Goal: Information Seeking & Learning: Learn about a topic

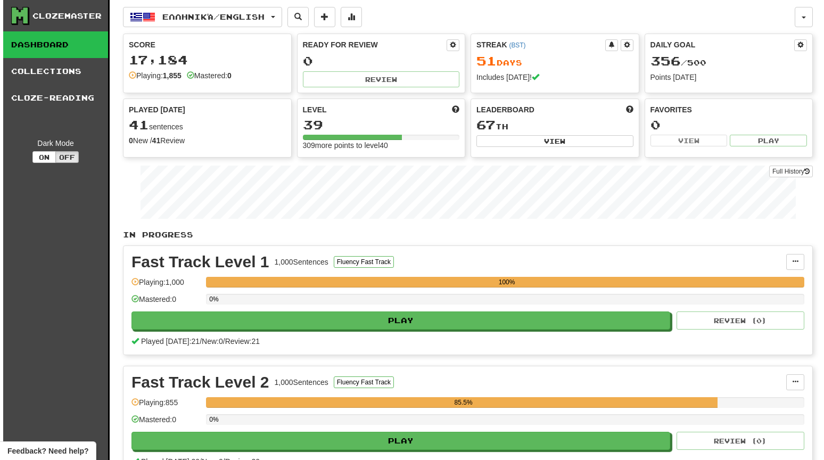
click at [81, 41] on link "Dashboard" at bounding box center [55, 44] width 105 height 27
click at [86, 40] on link "Dashboard" at bounding box center [55, 44] width 105 height 27
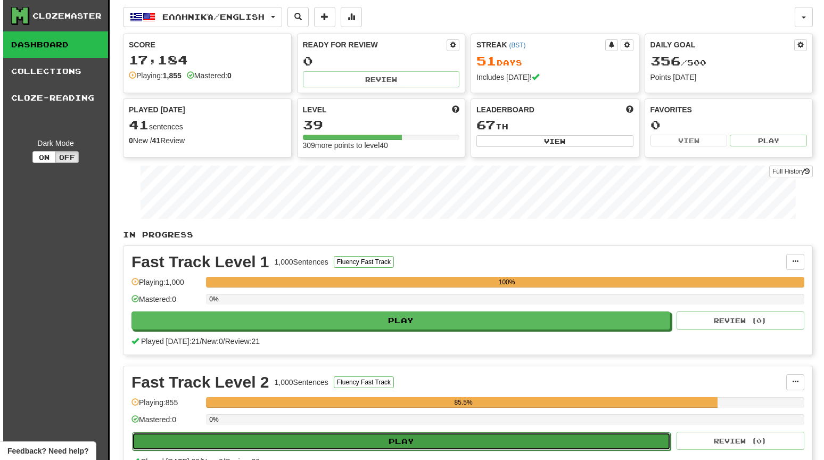
click at [342, 438] on button "Play" at bounding box center [401, 441] width 539 height 18
select select "**"
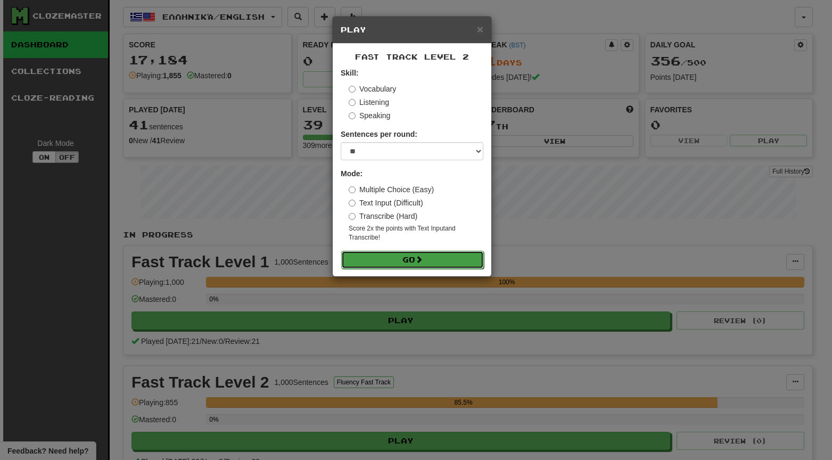
click at [397, 253] on button "Go" at bounding box center [412, 260] width 143 height 18
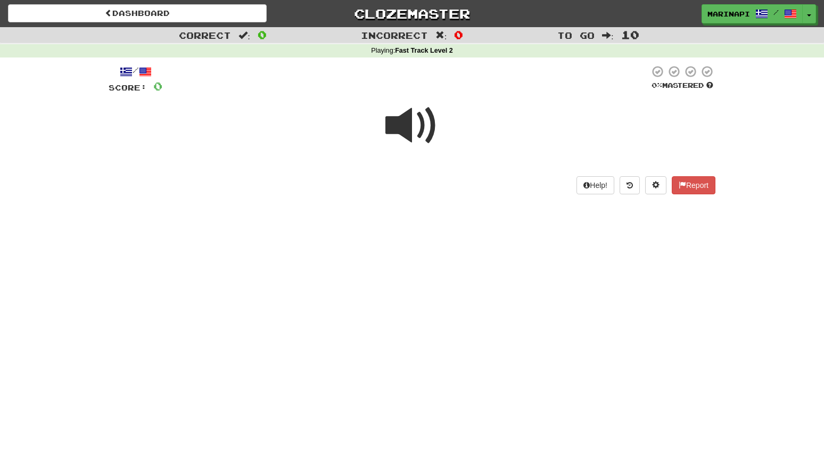
click at [405, 114] on span at bounding box center [411, 125] width 53 height 53
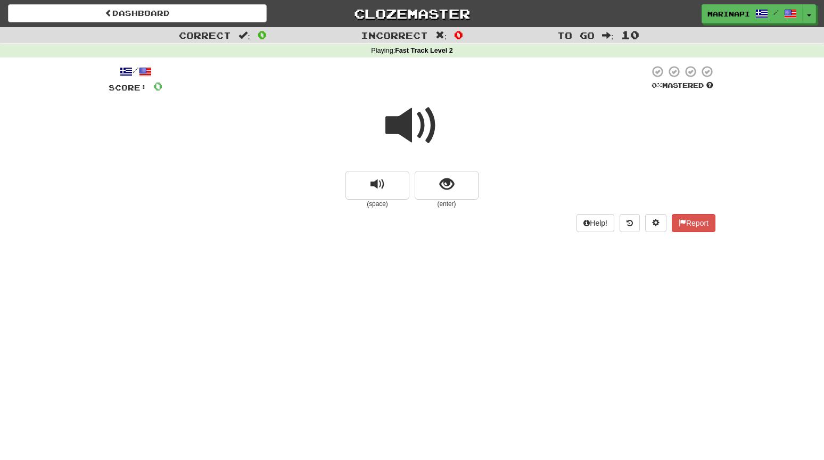
click at [407, 121] on span at bounding box center [411, 125] width 53 height 53
click at [435, 196] on button "show sentence" at bounding box center [447, 185] width 64 height 29
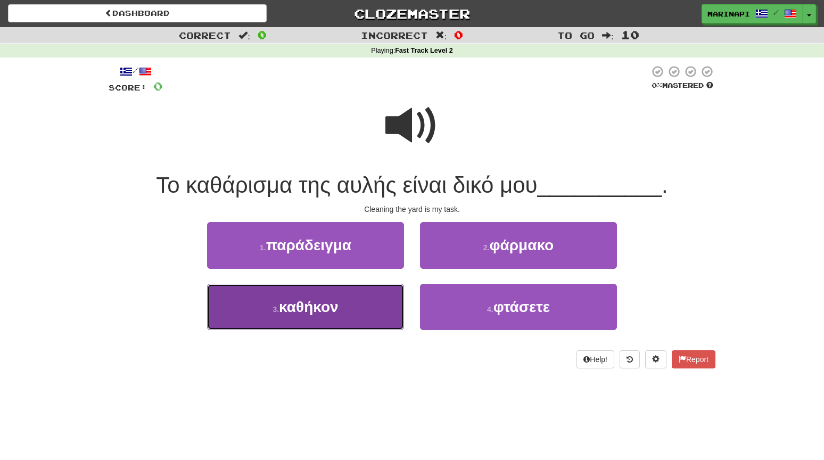
click at [385, 301] on button "3 . καθήκον" at bounding box center [305, 307] width 197 height 46
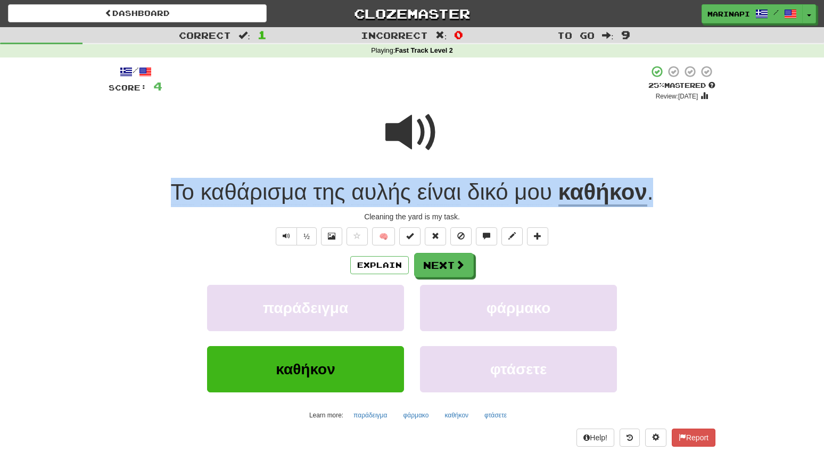
drag, startPoint x: 663, startPoint y: 199, endPoint x: 141, endPoint y: 194, distance: 522.2
click at [141, 194] on div "Το καθάρισμα της αυλής είναι δικό μου καθήκον ." at bounding box center [412, 192] width 607 height 29
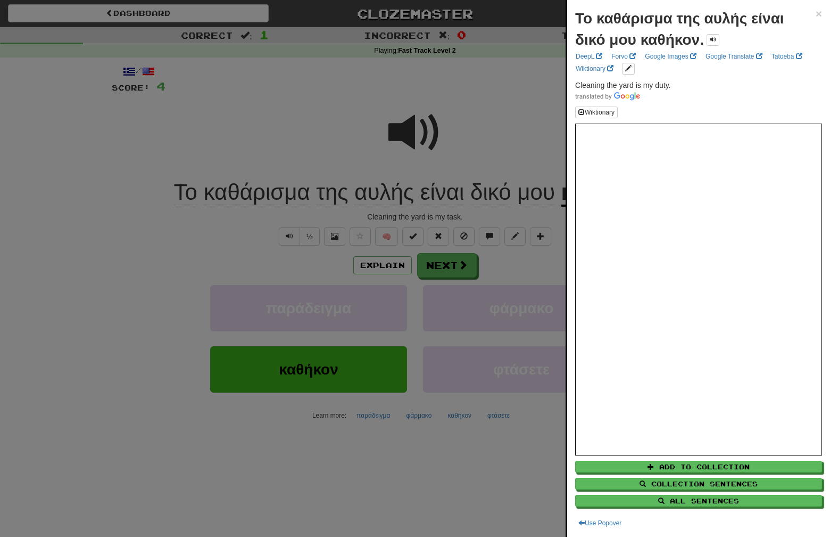
click at [515, 134] on div at bounding box center [415, 268] width 830 height 537
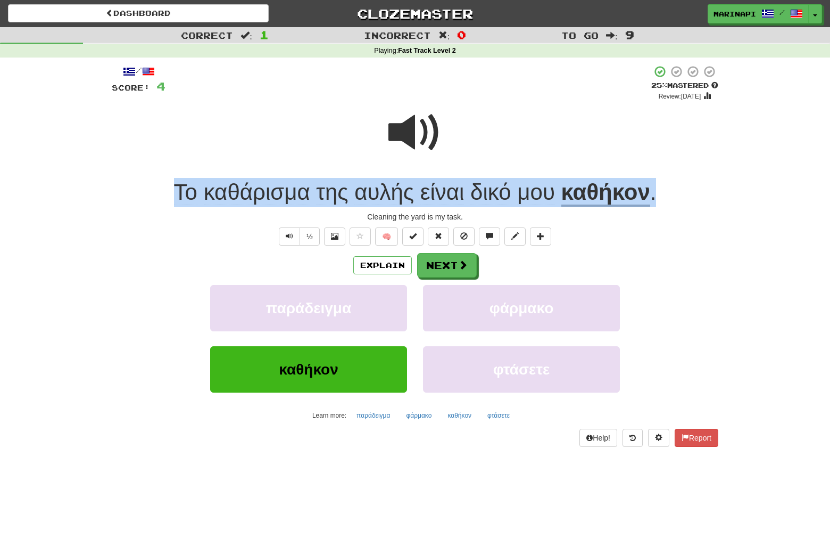
drag, startPoint x: 672, startPoint y: 201, endPoint x: 169, endPoint y: 183, distance: 502.8
click at [169, 183] on div "Το καθάρισμα της αυλής είναι δικό μου καθήκον ." at bounding box center [415, 192] width 607 height 29
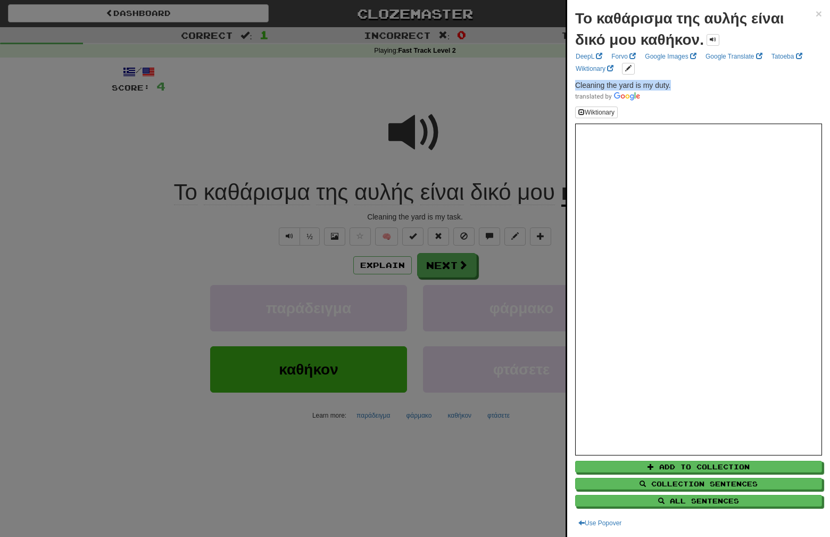
drag, startPoint x: 677, startPoint y: 83, endPoint x: 574, endPoint y: 83, distance: 102.7
click at [574, 83] on div "Το καθάρισμα της αυλής είναι δικό μου καθήκον. × DeepL Forvo Google Images Goog…" at bounding box center [698, 268] width 263 height 537
copy span "Cleaning the yard is my duty."
click at [458, 274] on div at bounding box center [415, 268] width 830 height 537
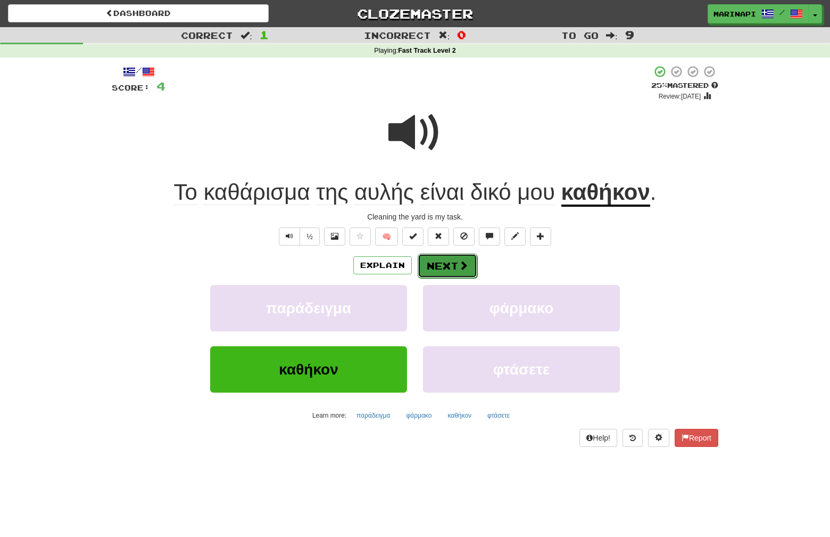
click at [459, 269] on span at bounding box center [464, 265] width 10 height 10
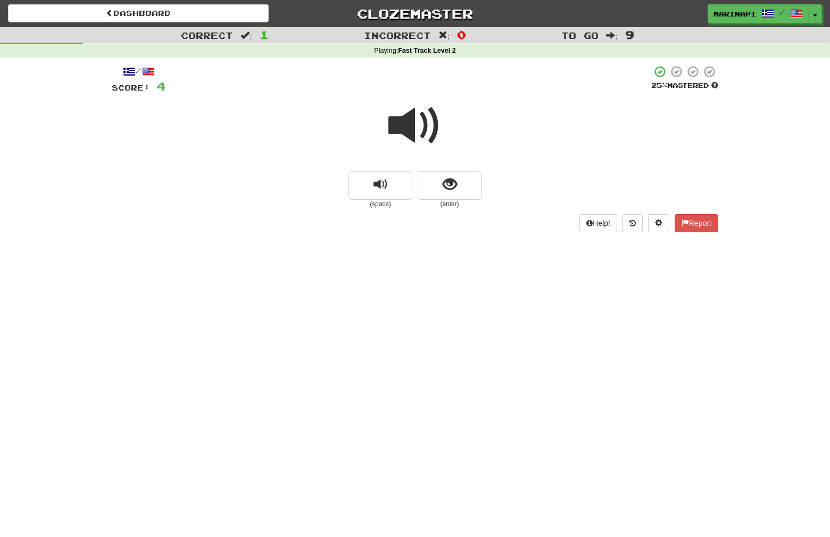
click at [428, 131] on span at bounding box center [415, 125] width 53 height 53
click at [451, 181] on span "show sentence" at bounding box center [450, 184] width 14 height 14
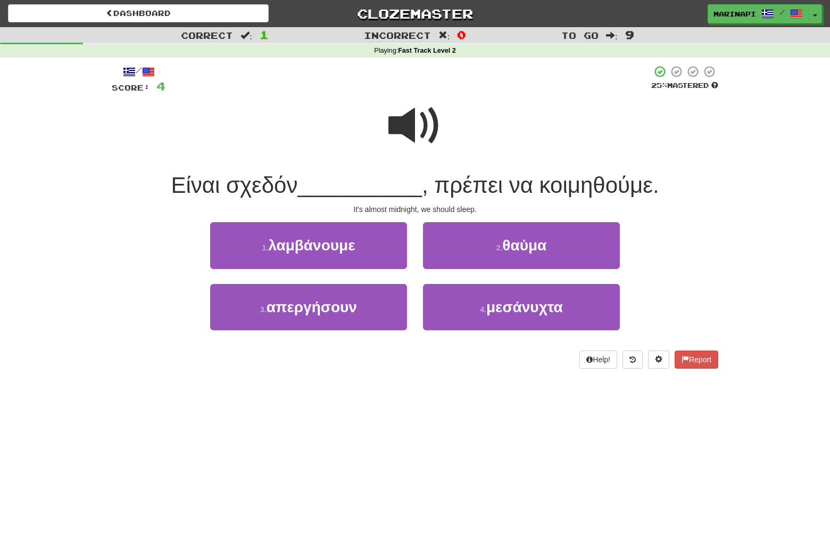
click at [418, 128] on span at bounding box center [415, 125] width 53 height 53
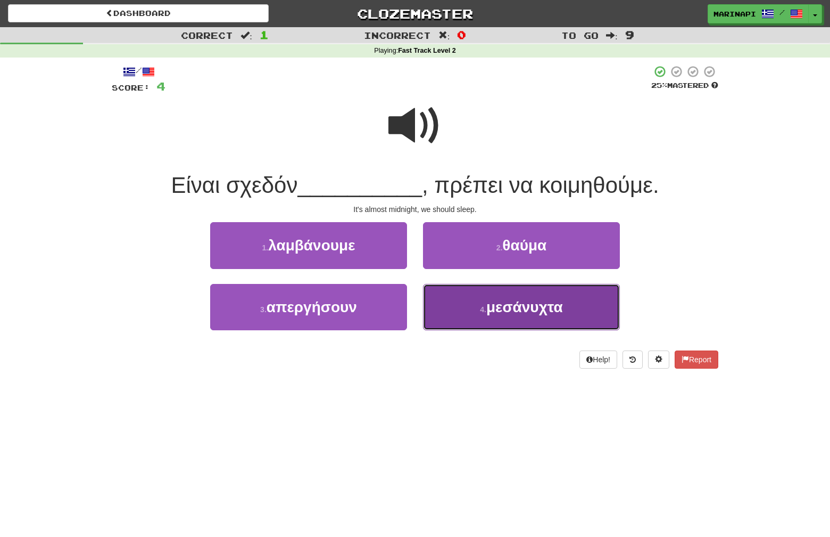
click at [473, 316] on button "4 . μεσάνυχτα" at bounding box center [521, 307] width 197 height 46
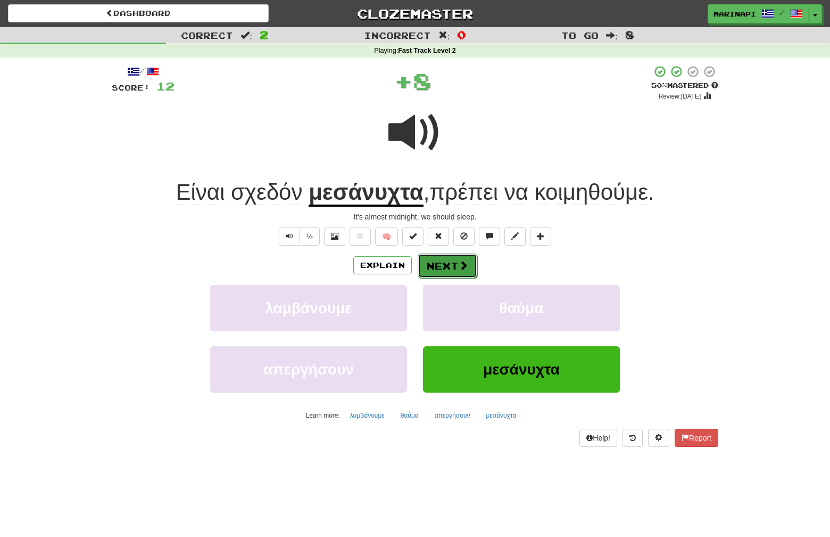
click at [464, 268] on span at bounding box center [464, 265] width 10 height 10
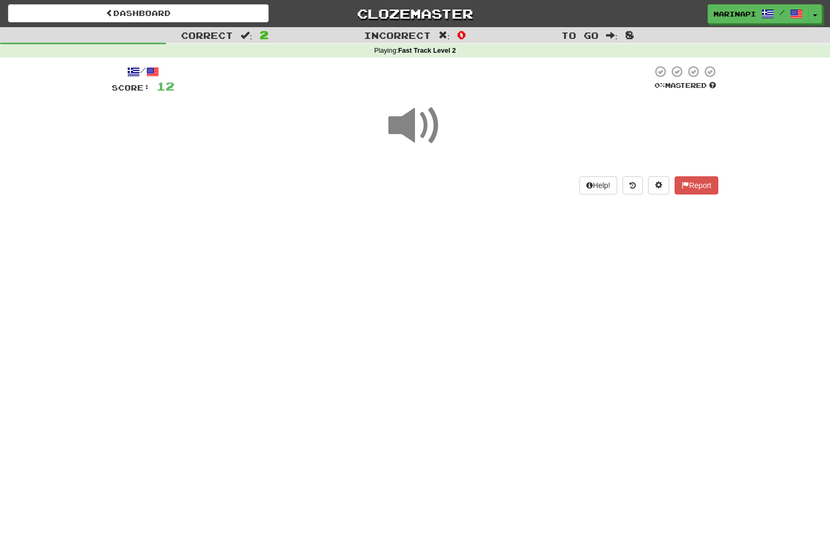
click at [420, 135] on span at bounding box center [415, 125] width 53 height 53
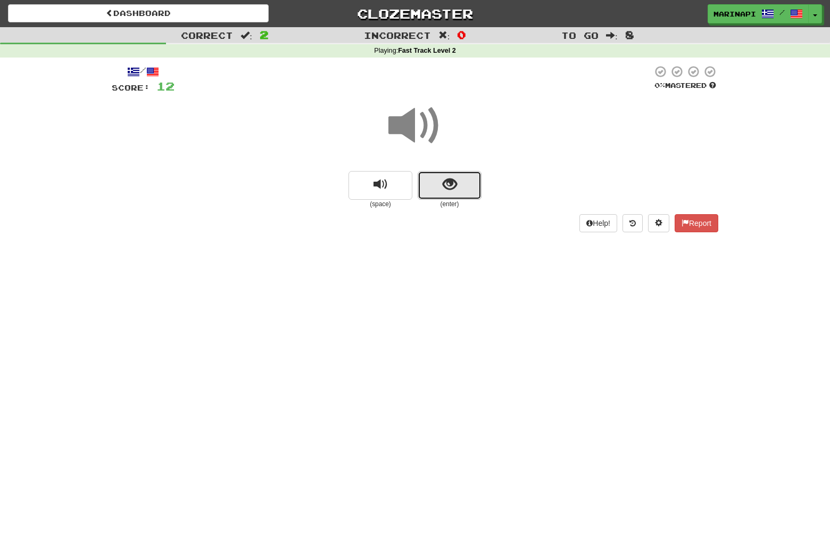
click at [428, 184] on button "show sentence" at bounding box center [450, 185] width 64 height 29
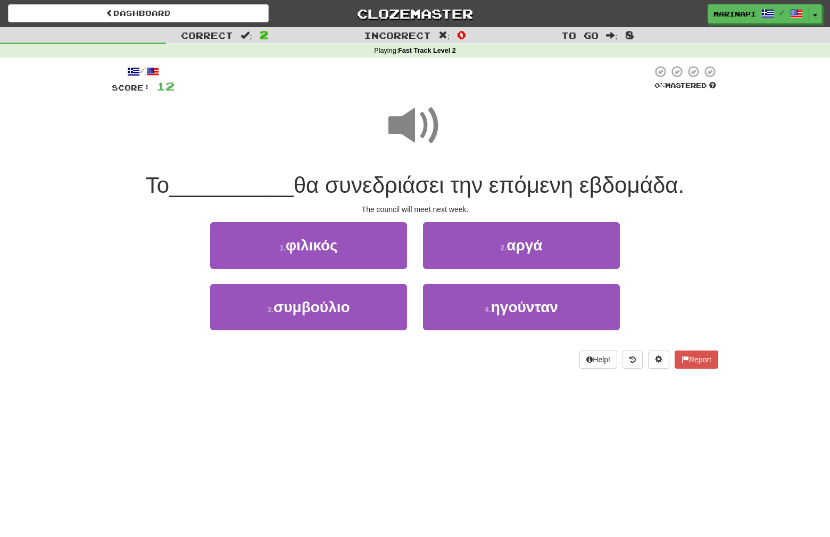
click at [424, 143] on span at bounding box center [415, 125] width 53 height 53
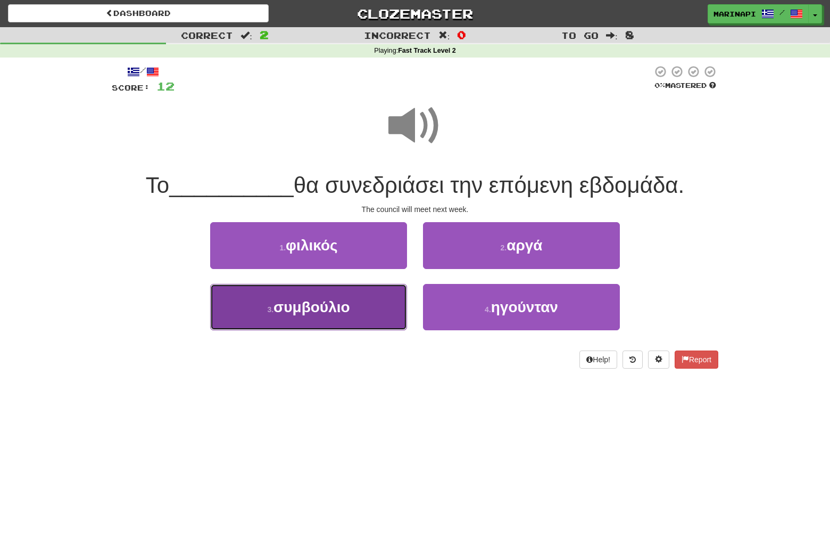
click at [376, 313] on button "3 . συμβούλιο" at bounding box center [308, 307] width 197 height 46
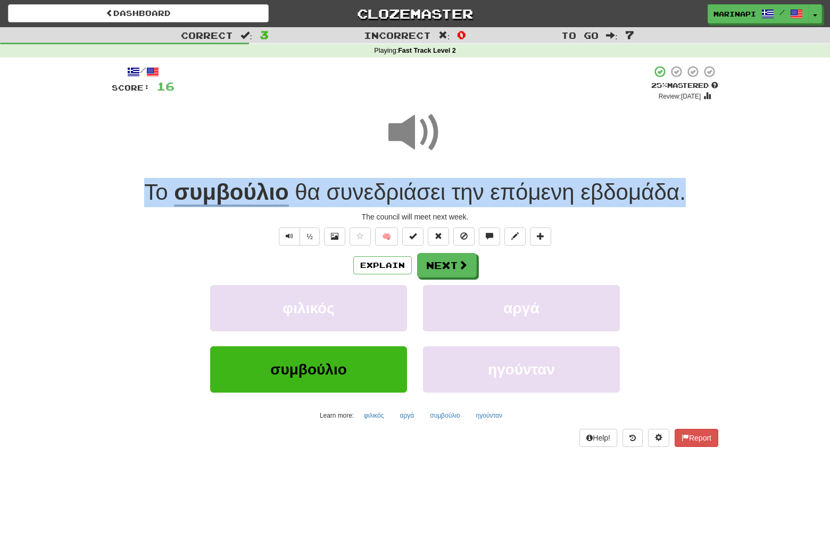
drag, startPoint x: 700, startPoint y: 191, endPoint x: 123, endPoint y: 191, distance: 576.4
click at [123, 191] on div "Το συμβούλιο θα συνεδριάσει την επόμενη εβδομάδα ." at bounding box center [415, 192] width 607 height 29
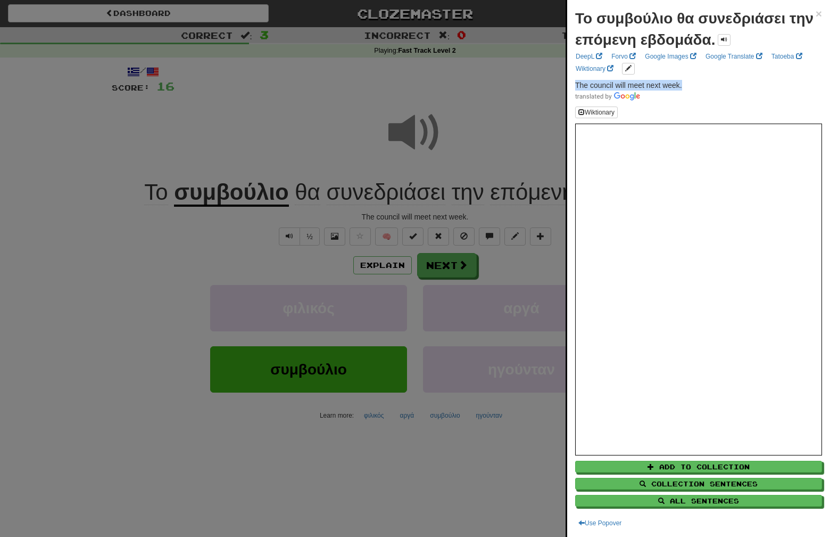
drag, startPoint x: 690, startPoint y: 84, endPoint x: 575, endPoint y: 78, distance: 115.1
click at [575, 78] on div "Το συμβούλιο θα συνεδριάσει την επόμενη εβδομάδα. × DeepL Forvo Google Images G…" at bounding box center [698, 268] width 263 height 537
copy span "The council will meet next week."
click at [509, 259] on div at bounding box center [415, 268] width 830 height 537
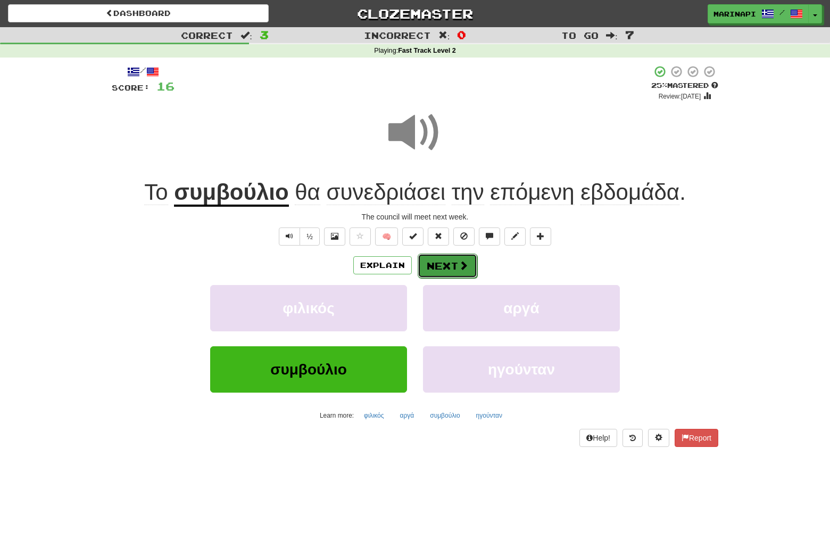
click at [466, 261] on span at bounding box center [464, 265] width 10 height 10
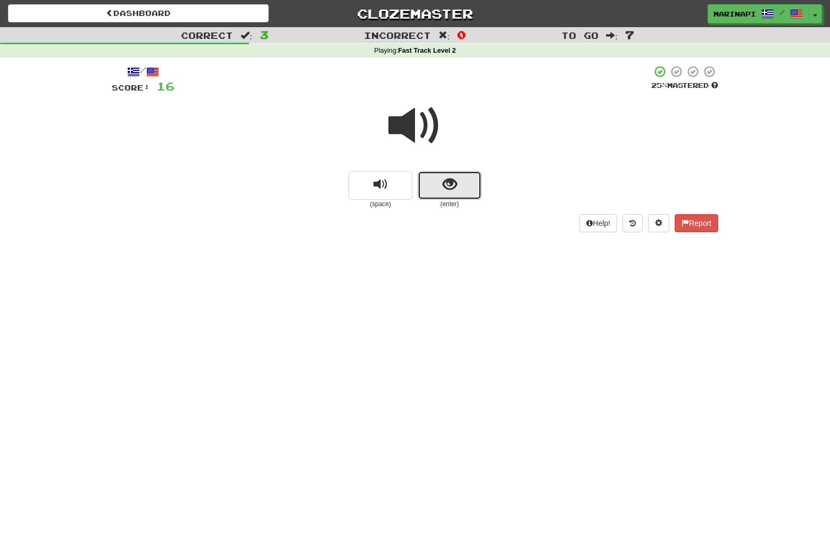
click at [434, 178] on button "show sentence" at bounding box center [450, 185] width 64 height 29
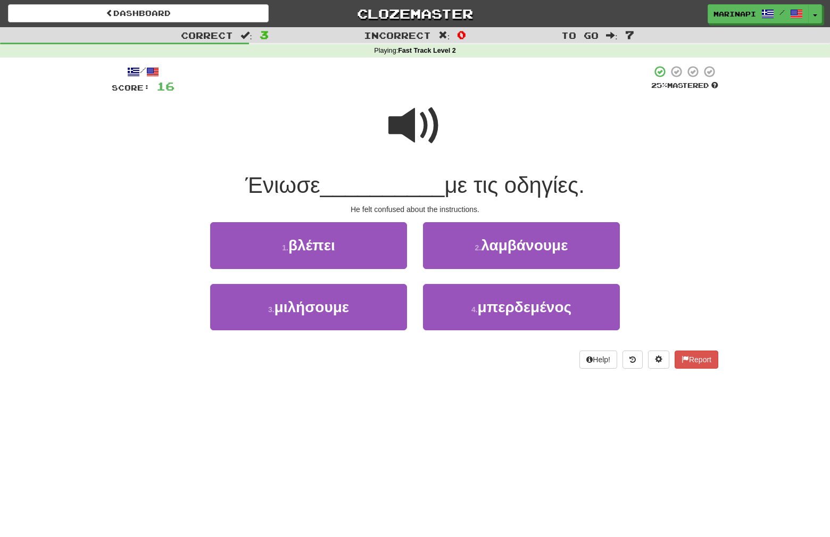
click at [415, 130] on span at bounding box center [415, 125] width 53 height 53
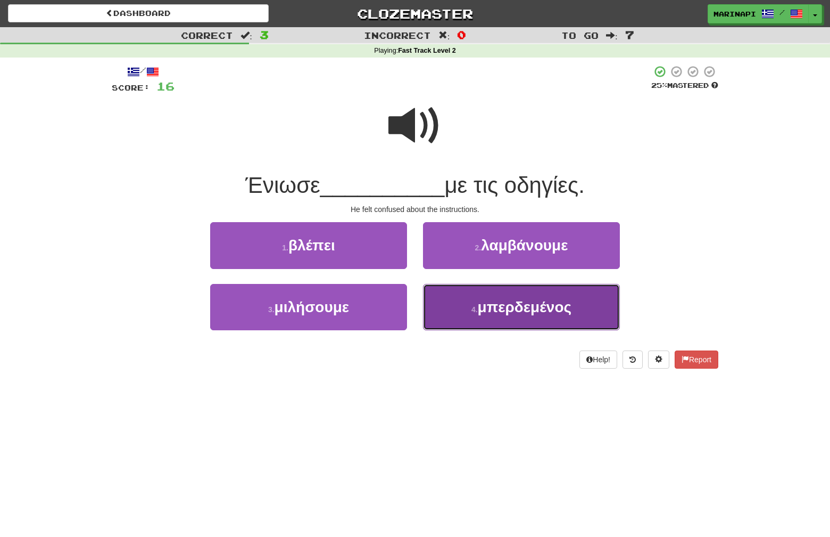
click at [458, 301] on button "4 . μπερδεμένος" at bounding box center [521, 307] width 197 height 46
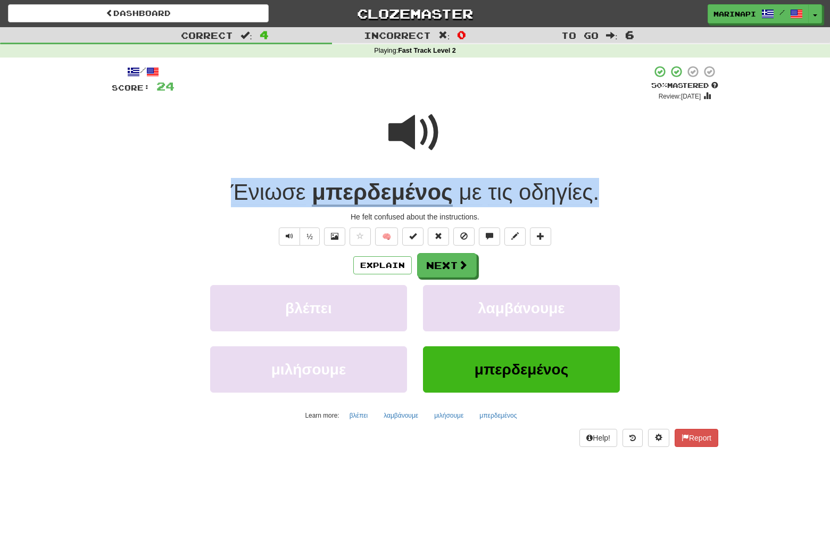
drag, startPoint x: 623, startPoint y: 197, endPoint x: 197, endPoint y: 203, distance: 425.9
click at [197, 203] on div "Ένιωσε μπερδεμένος με τις οδηγίες ." at bounding box center [415, 192] width 607 height 29
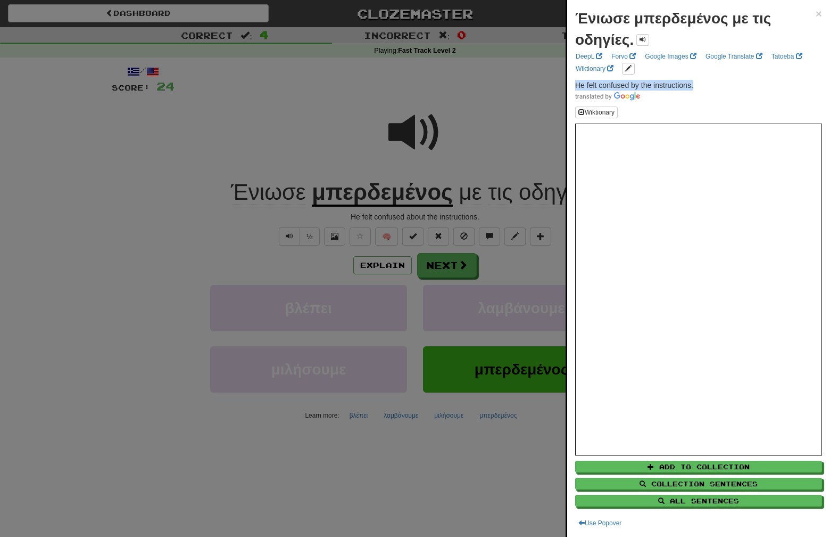
drag, startPoint x: 698, startPoint y: 83, endPoint x: 575, endPoint y: 84, distance: 123.5
click at [575, 84] on div "Ένιωσε μπερδεμένος με τις οδηγίες. × DeepL Forvo Google Images Google Translate…" at bounding box center [698, 268] width 263 height 537
copy span "He felt confused by the instructions."
click at [459, 266] on div at bounding box center [415, 268] width 830 height 537
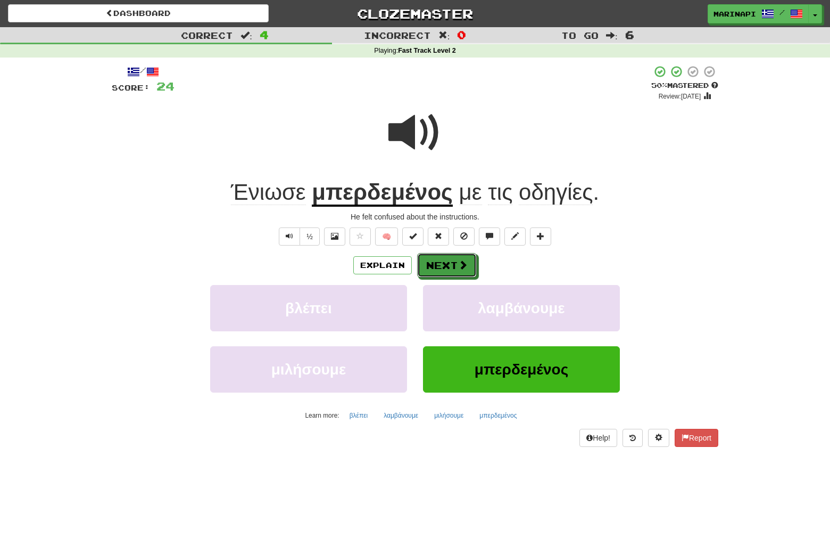
click at [459, 266] on span at bounding box center [463, 265] width 10 height 10
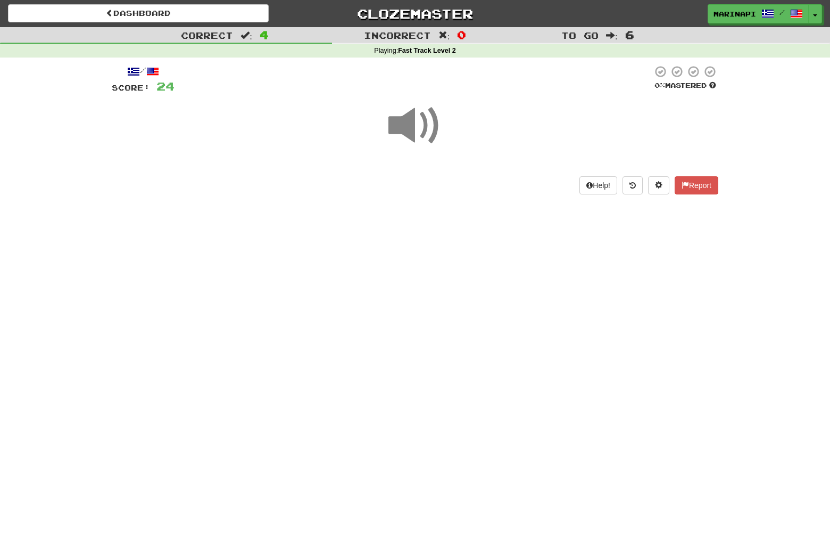
click at [432, 128] on span at bounding box center [415, 125] width 53 height 53
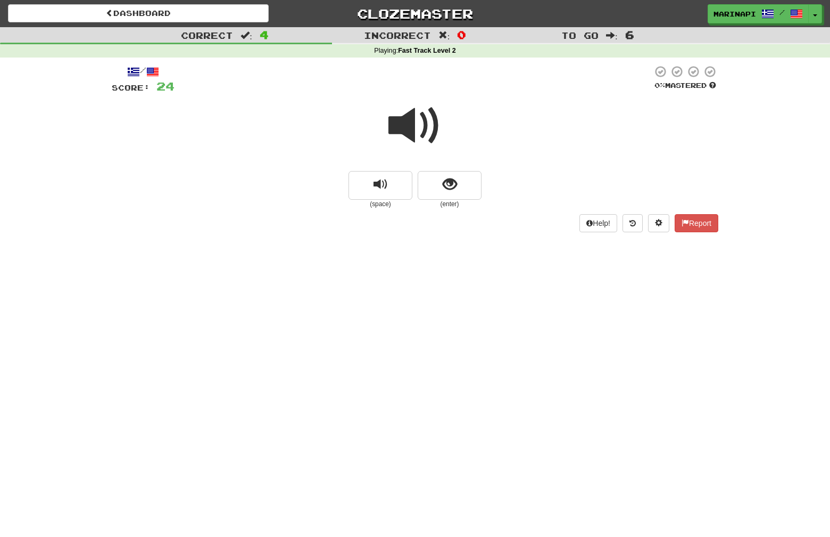
drag, startPoint x: 432, startPoint y: 128, endPoint x: 441, endPoint y: 129, distance: 9.1
click at [441, 129] on span at bounding box center [415, 125] width 53 height 53
click at [427, 130] on span at bounding box center [415, 125] width 53 height 53
click at [445, 183] on span "show sentence" at bounding box center [450, 184] width 14 height 14
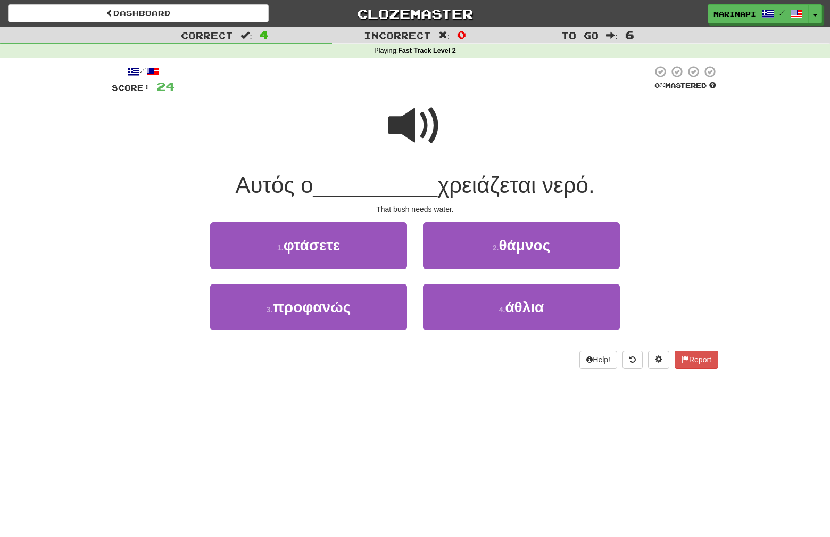
click at [422, 130] on span at bounding box center [415, 125] width 53 height 53
click at [433, 143] on span at bounding box center [415, 125] width 53 height 53
click at [420, 138] on span at bounding box center [415, 125] width 53 height 53
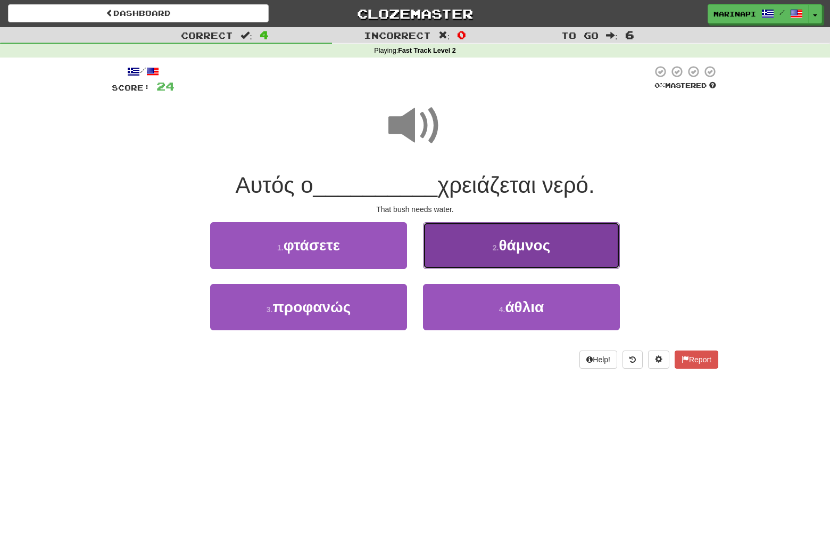
click at [459, 261] on button "2 . θάμνος" at bounding box center [521, 245] width 197 height 46
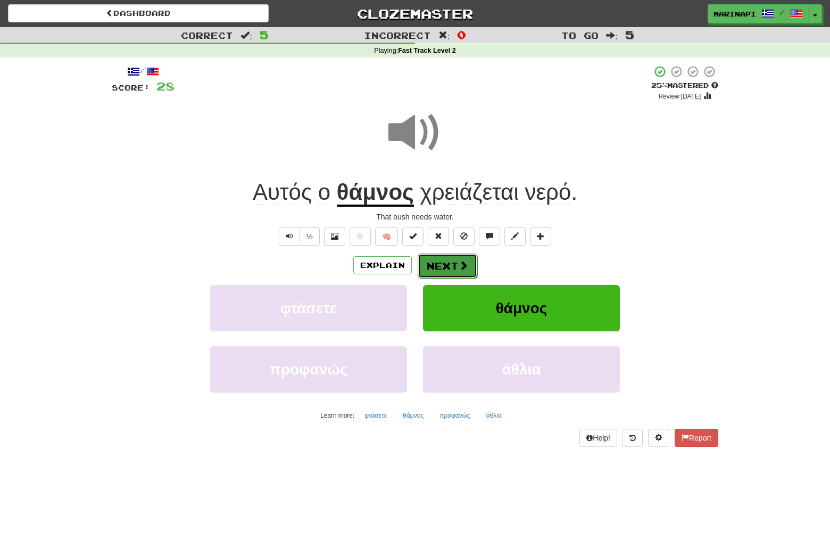
click at [440, 267] on button "Next" at bounding box center [448, 265] width 60 height 24
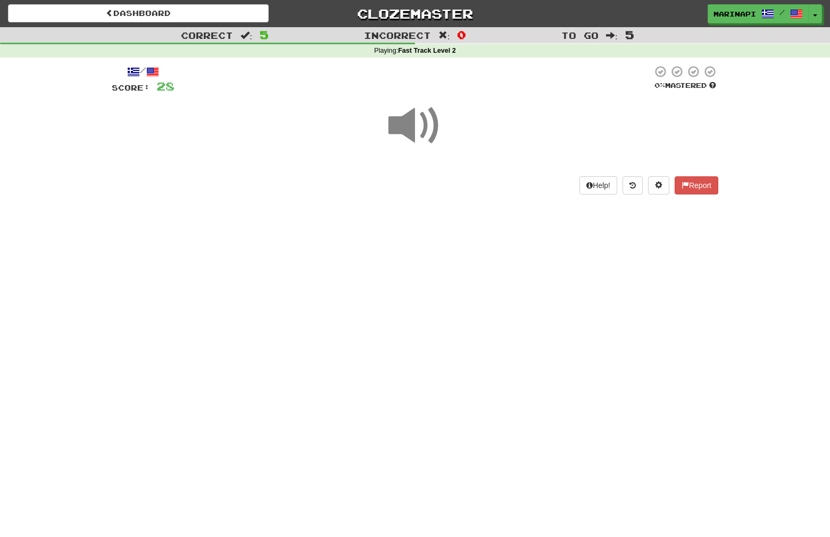
click at [416, 128] on span at bounding box center [415, 125] width 53 height 53
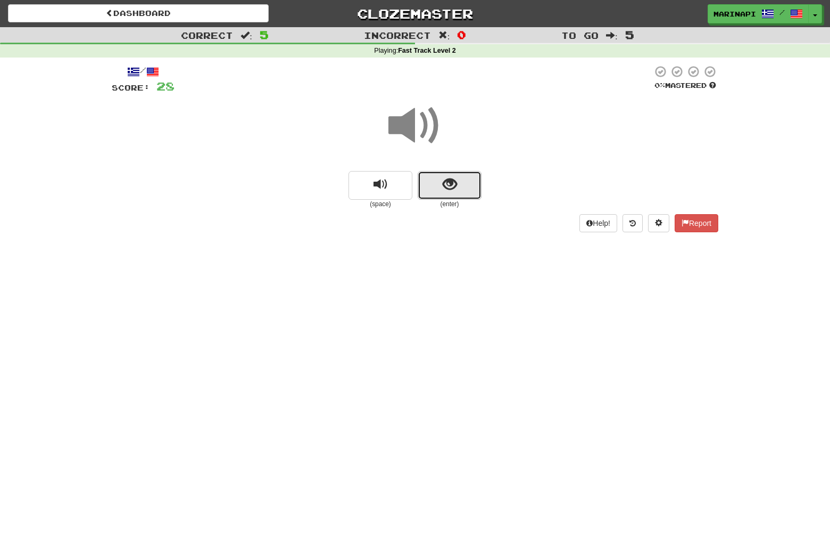
click at [428, 174] on button "show sentence" at bounding box center [450, 185] width 64 height 29
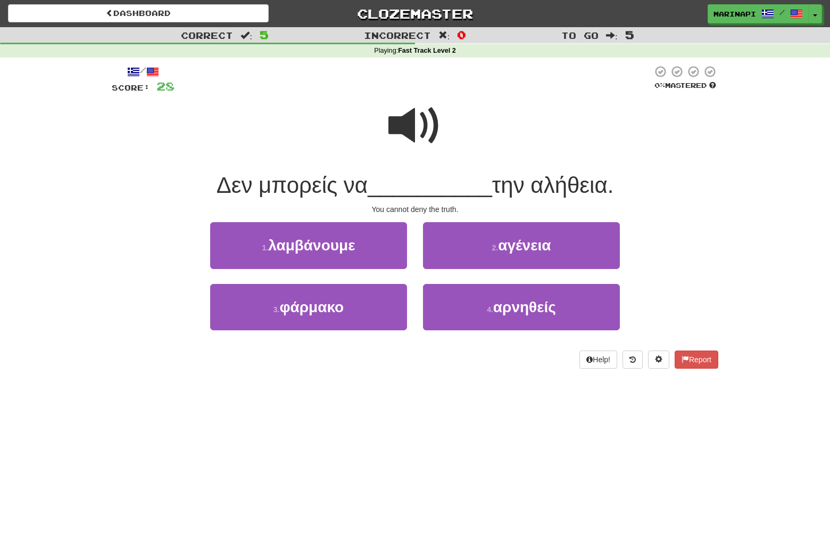
click at [414, 129] on span at bounding box center [415, 125] width 53 height 53
click at [424, 133] on span at bounding box center [415, 125] width 53 height 53
click at [423, 140] on span at bounding box center [415, 125] width 53 height 53
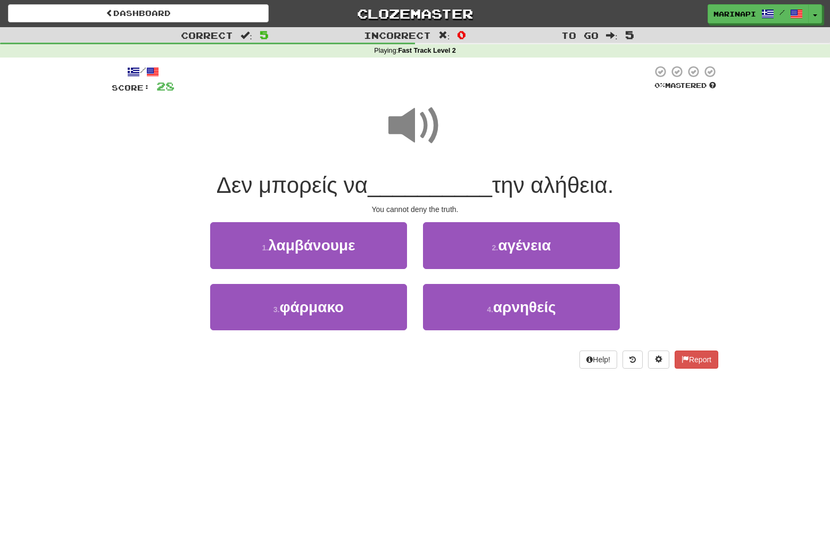
click at [423, 140] on span at bounding box center [415, 125] width 53 height 53
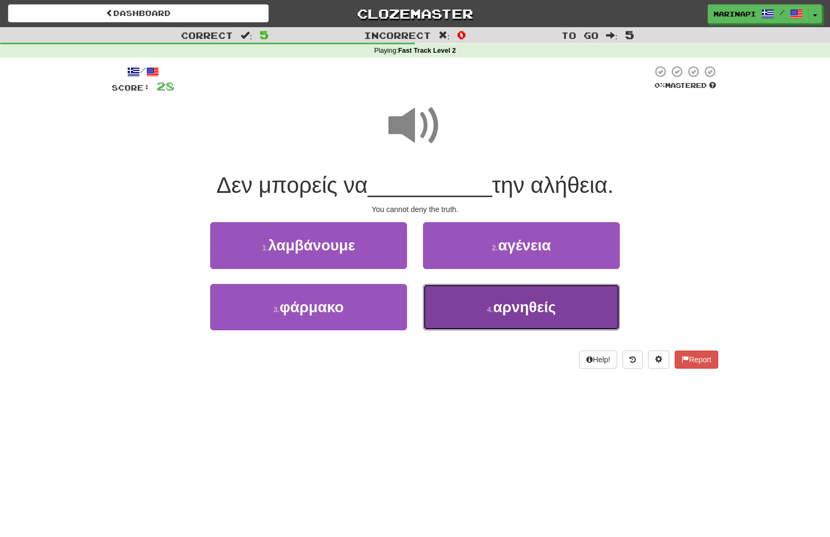
click at [473, 290] on button "4 . αρνηθείς" at bounding box center [521, 307] width 197 height 46
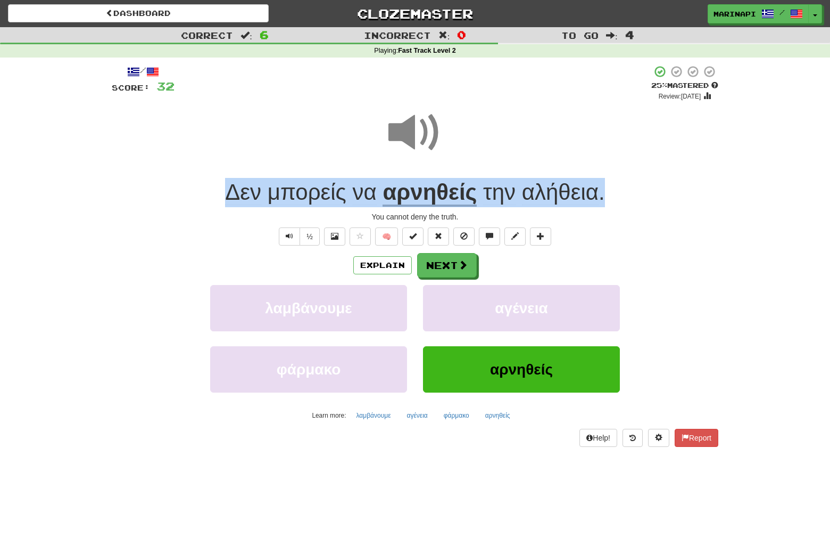
drag, startPoint x: 628, startPoint y: 203, endPoint x: 198, endPoint y: 204, distance: 430.1
click at [198, 204] on div "Δεν μπορείς να αρνηθείς την αλήθεια ." at bounding box center [415, 192] width 607 height 29
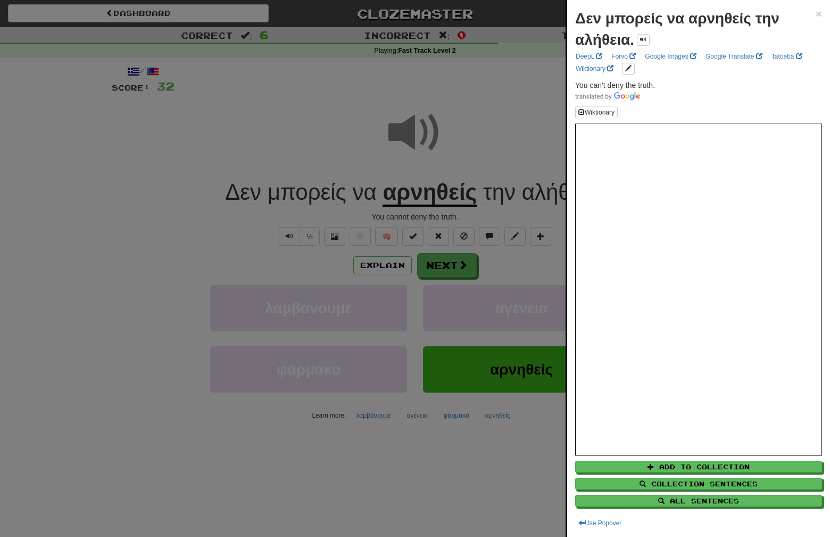
click at [659, 86] on p "You can't deny the truth." at bounding box center [698, 90] width 247 height 21
drag, startPoint x: 659, startPoint y: 86, endPoint x: 575, endPoint y: 81, distance: 84.2
click at [575, 81] on div "Δεν μπορείς να αρνηθείς την αλήθεια. × DeepL Forvo Google Images Google Transla…" at bounding box center [698, 268] width 263 height 537
copy span "You can't deny the truth."
click at [462, 262] on div at bounding box center [415, 268] width 830 height 537
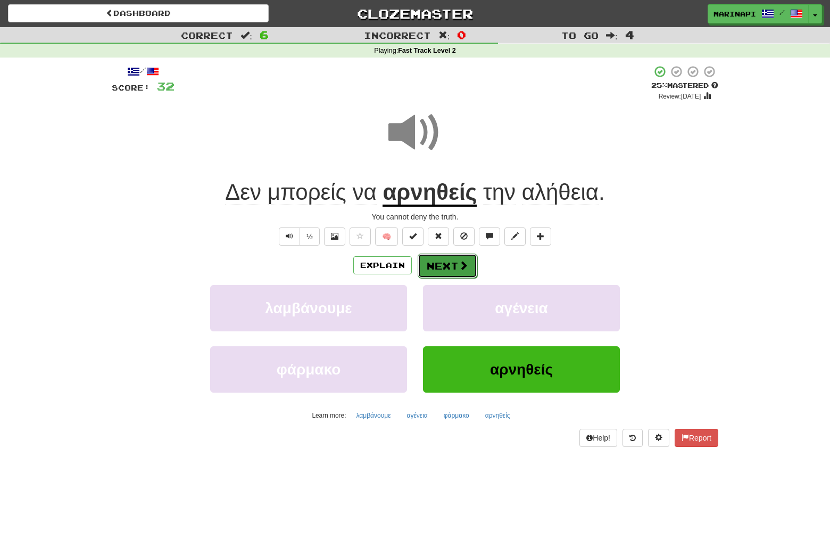
click at [459, 263] on span at bounding box center [464, 265] width 10 height 10
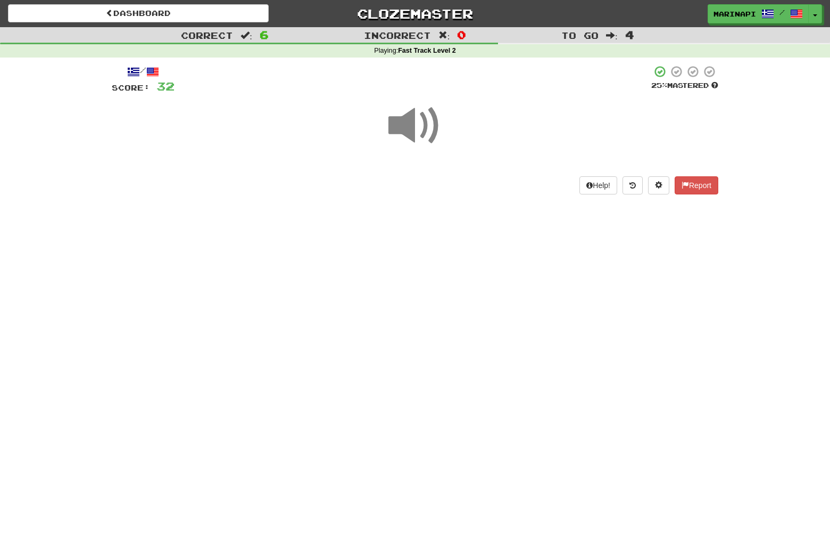
click at [422, 129] on span at bounding box center [415, 125] width 53 height 53
click at [423, 129] on span at bounding box center [415, 125] width 53 height 53
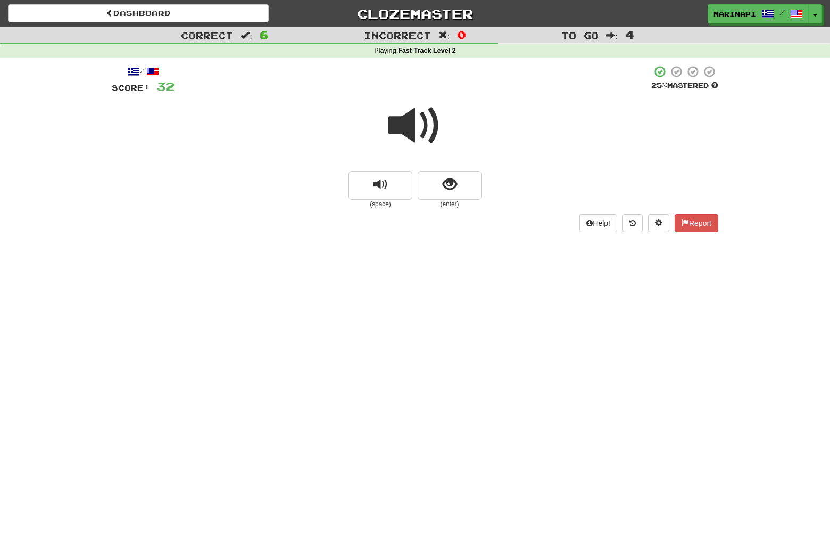
click at [424, 128] on span at bounding box center [415, 125] width 53 height 53
click at [418, 129] on span at bounding box center [415, 125] width 53 height 53
click at [439, 181] on button "show sentence" at bounding box center [450, 185] width 64 height 29
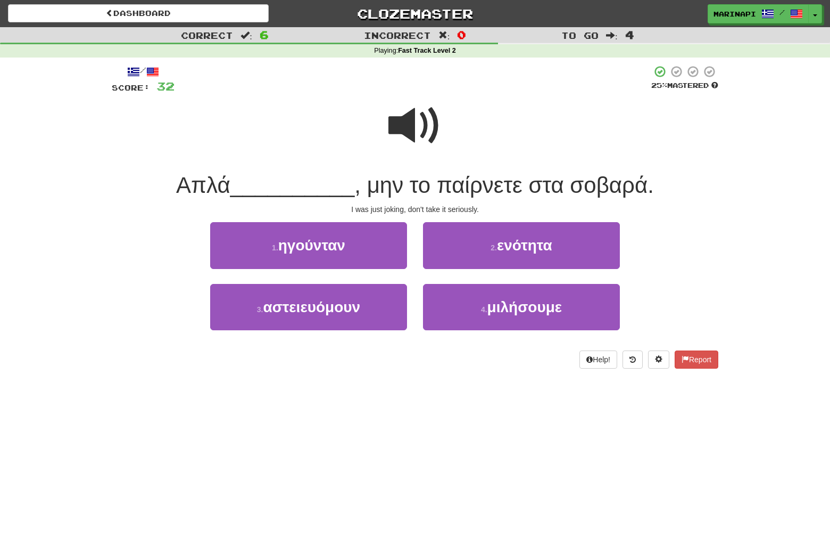
click at [421, 121] on span at bounding box center [415, 125] width 53 height 53
click at [420, 131] on span at bounding box center [415, 125] width 53 height 53
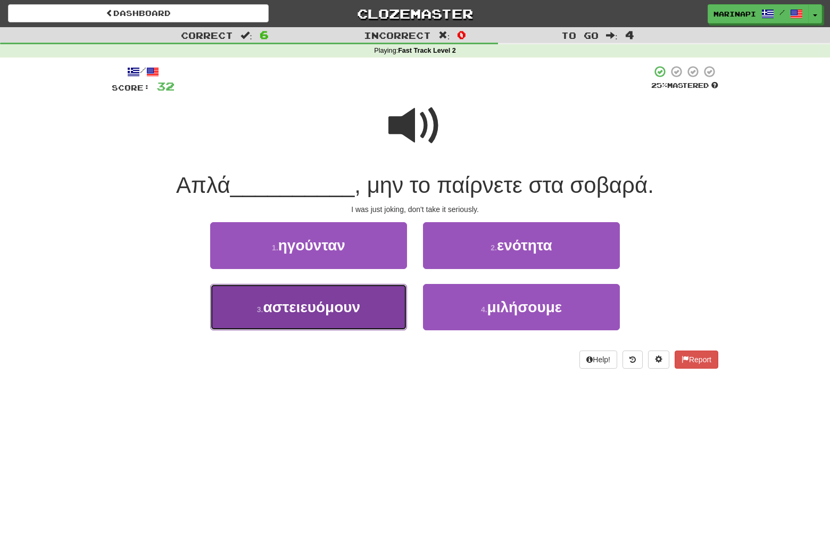
click at [373, 310] on button "3 . αστειευόμουν" at bounding box center [308, 307] width 197 height 46
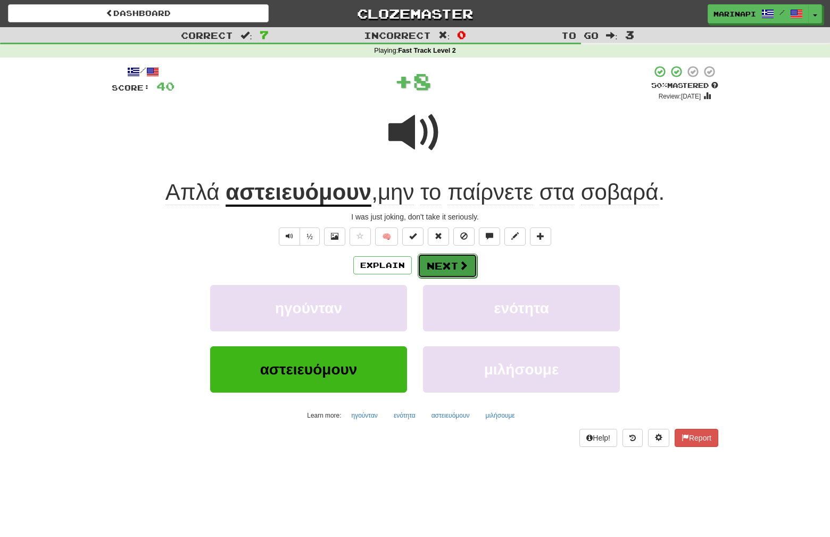
click at [439, 261] on button "Next" at bounding box center [448, 265] width 60 height 24
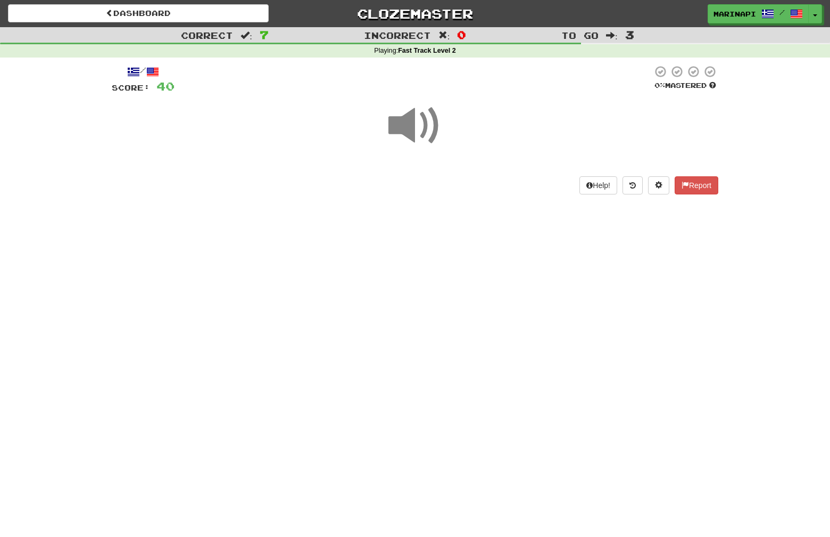
click at [425, 110] on span at bounding box center [415, 125] width 53 height 53
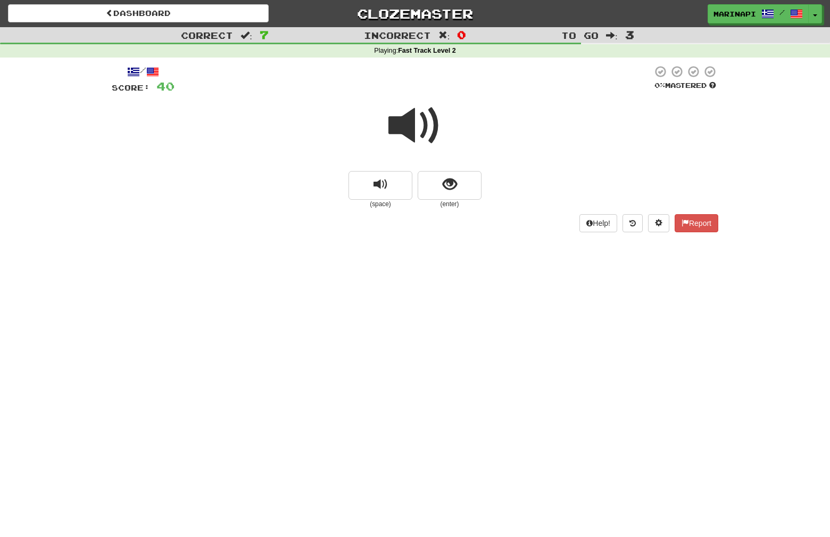
click at [417, 125] on span at bounding box center [415, 125] width 53 height 53
click at [443, 185] on span "show sentence" at bounding box center [450, 184] width 14 height 14
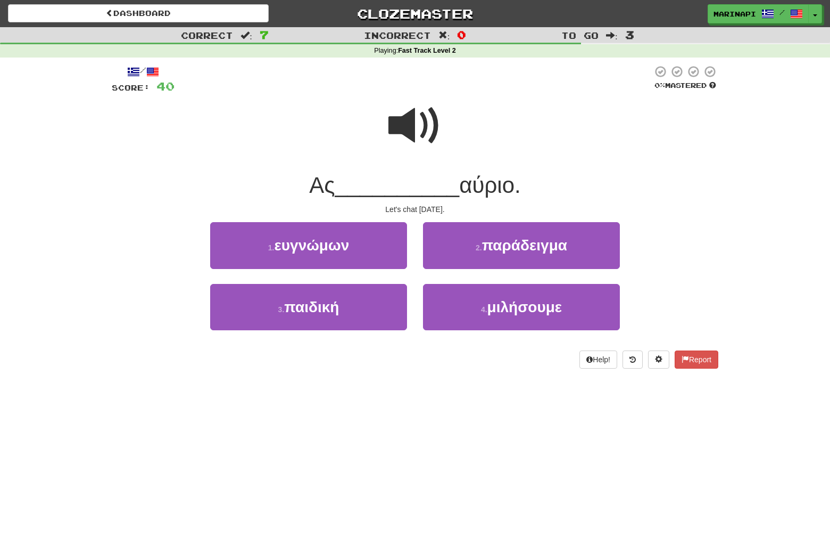
click at [422, 136] on span at bounding box center [415, 125] width 53 height 53
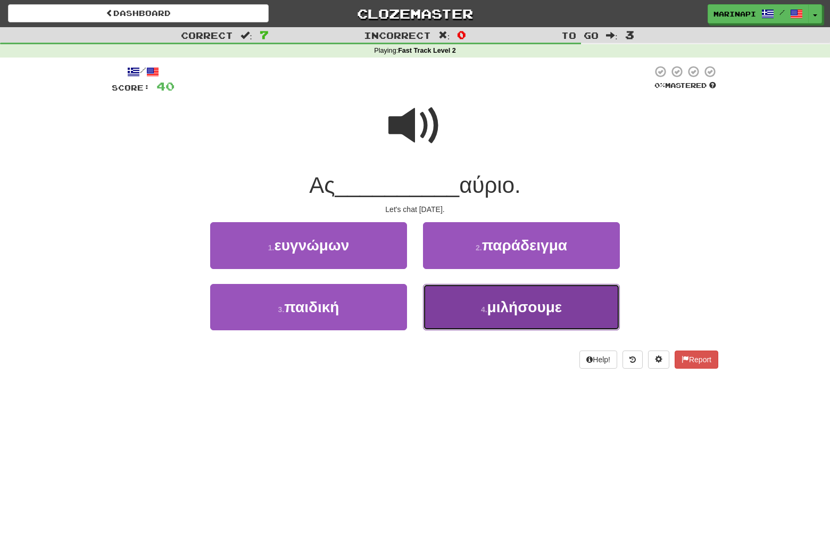
click at [447, 325] on button "4 . μιλήσουμε" at bounding box center [521, 307] width 197 height 46
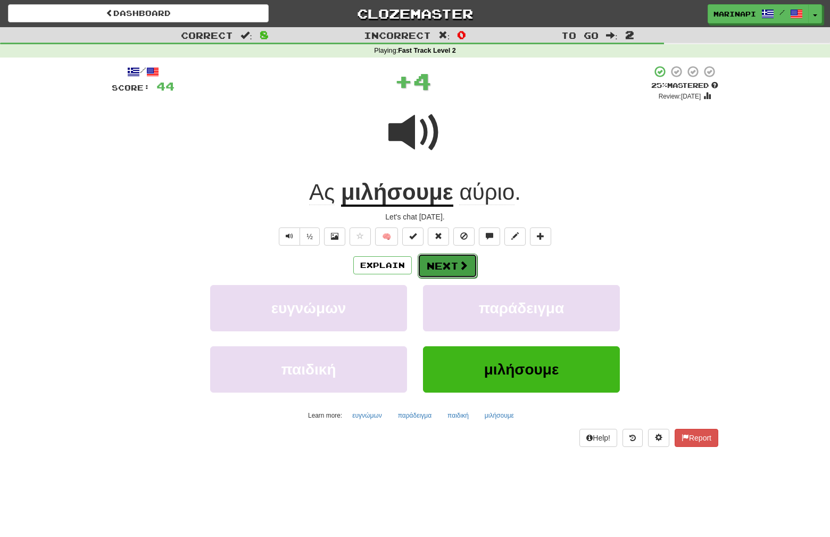
click at [442, 260] on button "Next" at bounding box center [448, 265] width 60 height 24
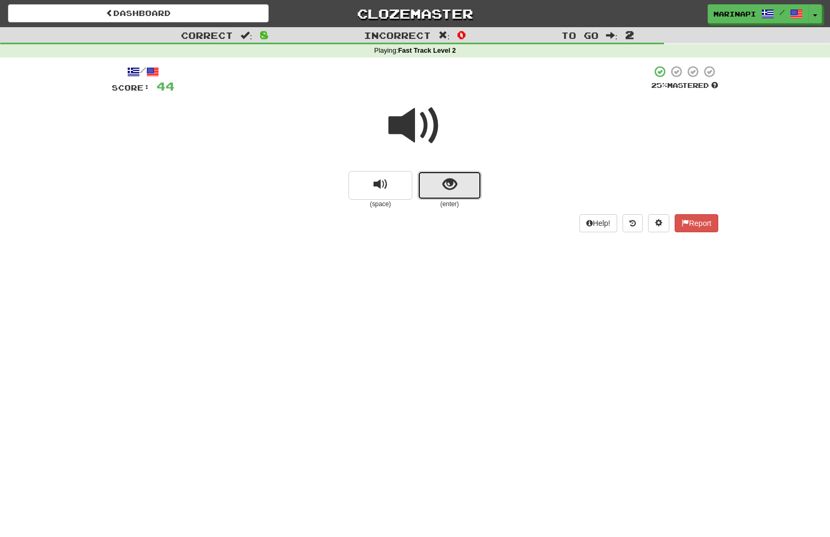
click at [440, 183] on button "show sentence" at bounding box center [450, 185] width 64 height 29
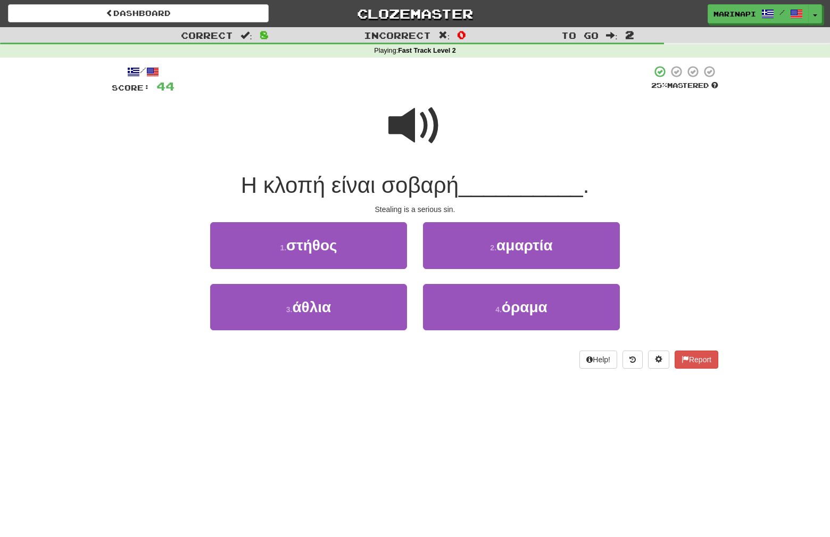
click at [424, 131] on span at bounding box center [415, 125] width 53 height 53
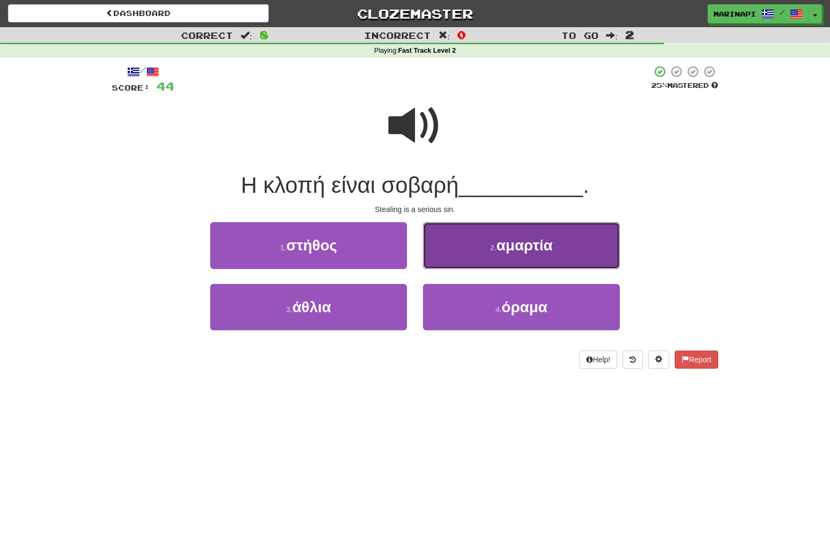
click at [470, 241] on button "2 . αμαρτία" at bounding box center [521, 245] width 197 height 46
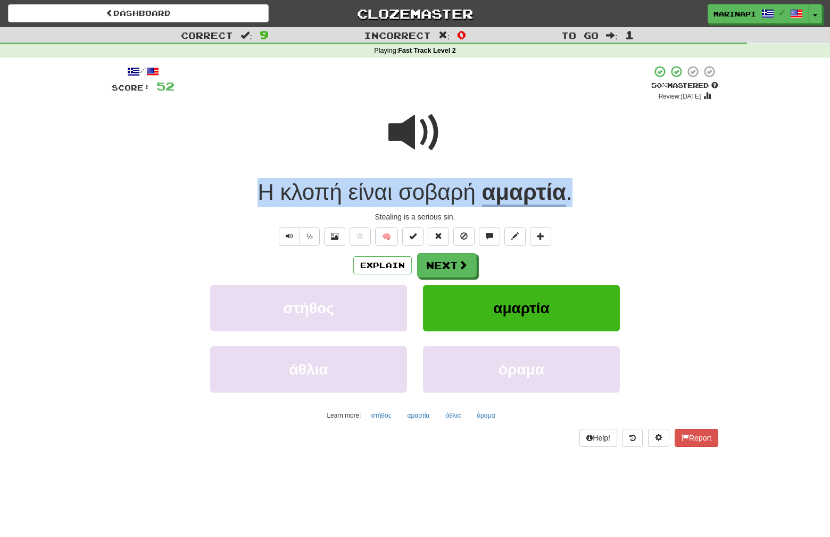
drag, startPoint x: 583, startPoint y: 197, endPoint x: 249, endPoint y: 196, distance: 333.7
click at [249, 196] on div "Η κλοπή είναι σοβαρή αμαρτία ." at bounding box center [415, 192] width 607 height 29
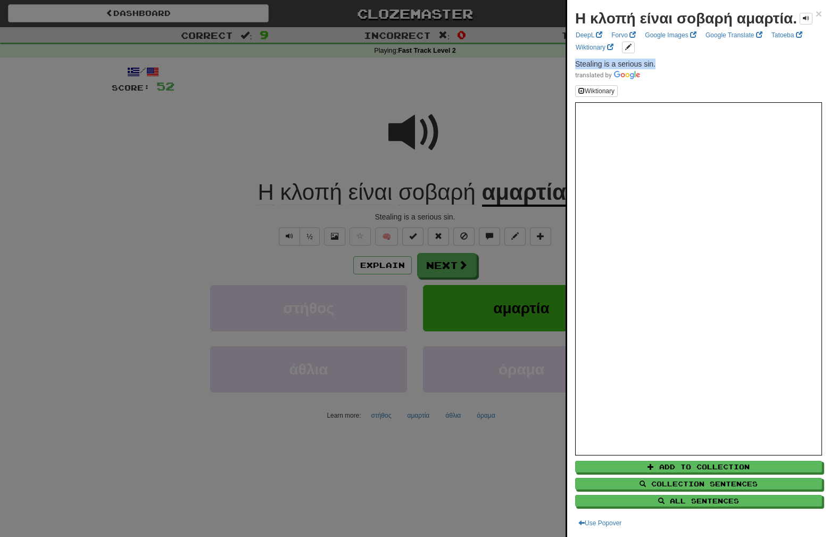
drag, startPoint x: 662, startPoint y: 76, endPoint x: 572, endPoint y: 74, distance: 89.4
click at [572, 74] on div "Η κλοπή είναι σοβαρή αμαρτία. × DeepL Forvo Google Images Google Translate Tato…" at bounding box center [698, 268] width 263 height 537
copy span "Stealing is a serious sin."
click at [480, 278] on div at bounding box center [415, 268] width 830 height 537
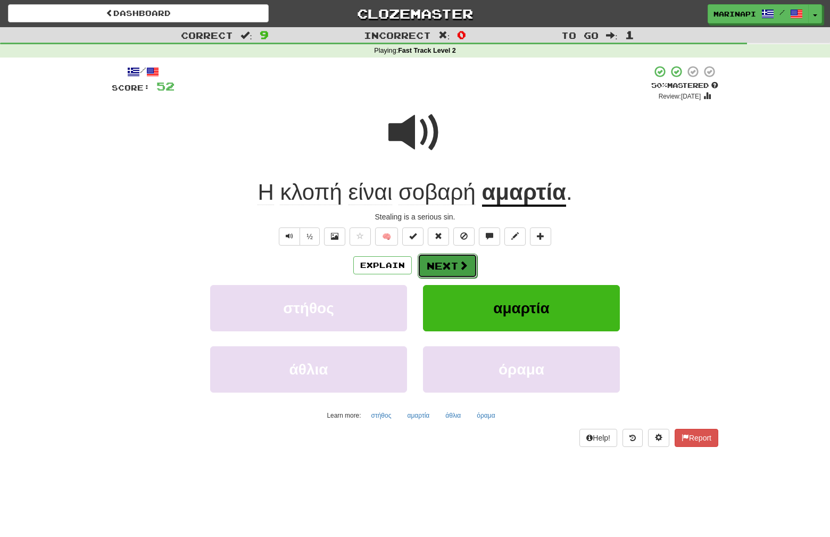
click at [467, 267] on span at bounding box center [464, 265] width 10 height 10
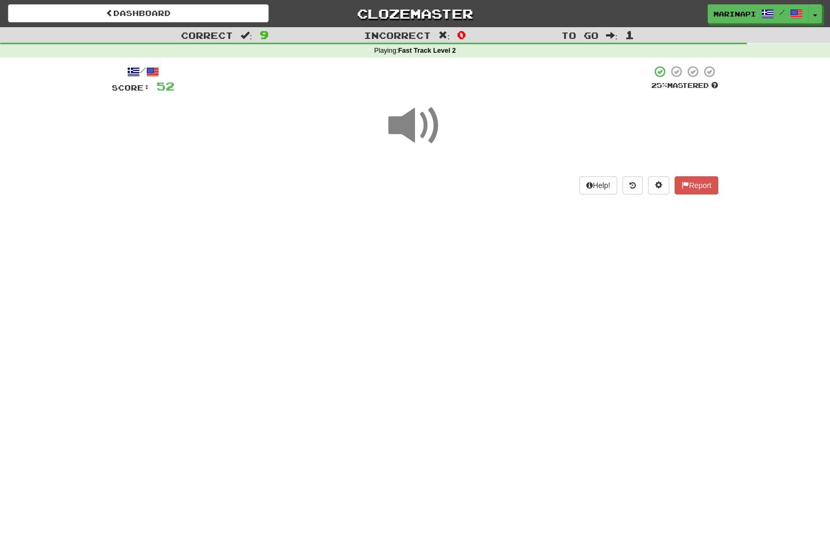
click at [427, 138] on span at bounding box center [415, 125] width 53 height 53
click at [420, 123] on span at bounding box center [415, 125] width 53 height 53
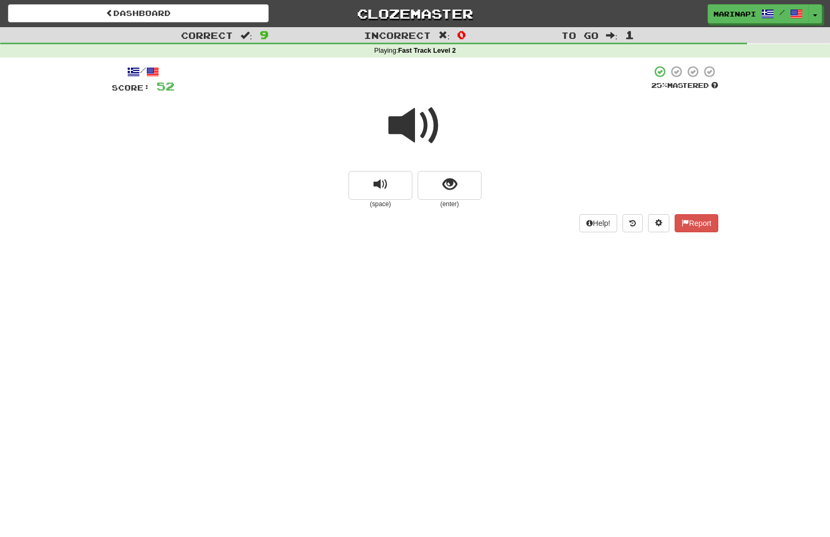
click at [420, 123] on span at bounding box center [415, 125] width 53 height 53
click at [431, 187] on button "show sentence" at bounding box center [450, 185] width 64 height 29
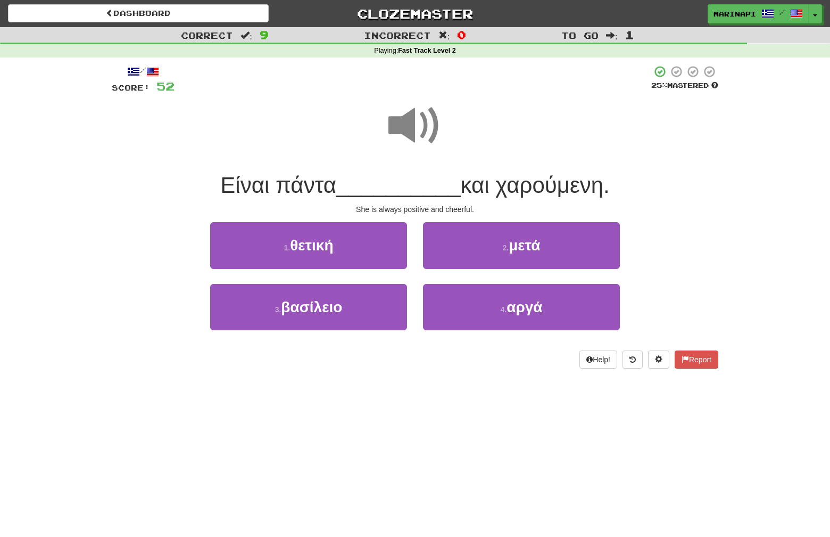
click at [413, 130] on span at bounding box center [415, 125] width 53 height 53
click at [407, 133] on span at bounding box center [415, 125] width 53 height 53
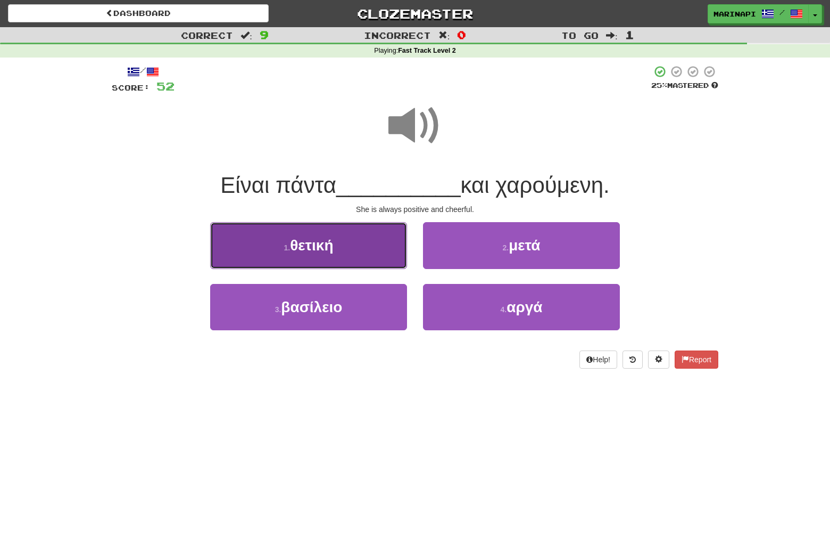
click at [371, 251] on button "1 . θετική" at bounding box center [308, 245] width 197 height 46
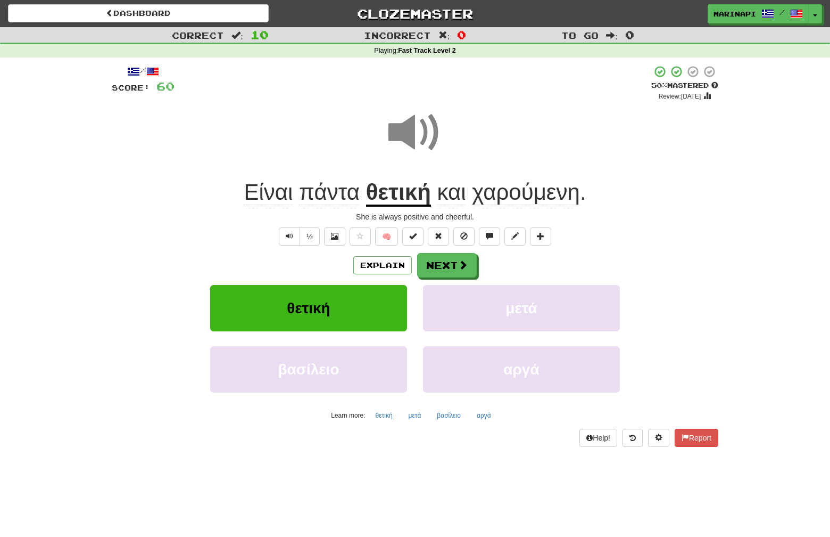
click at [597, 201] on div "Είναι πάντα θετική και χαρούμενη ." at bounding box center [415, 192] width 607 height 29
click at [453, 264] on button "Next" at bounding box center [448, 265] width 60 height 24
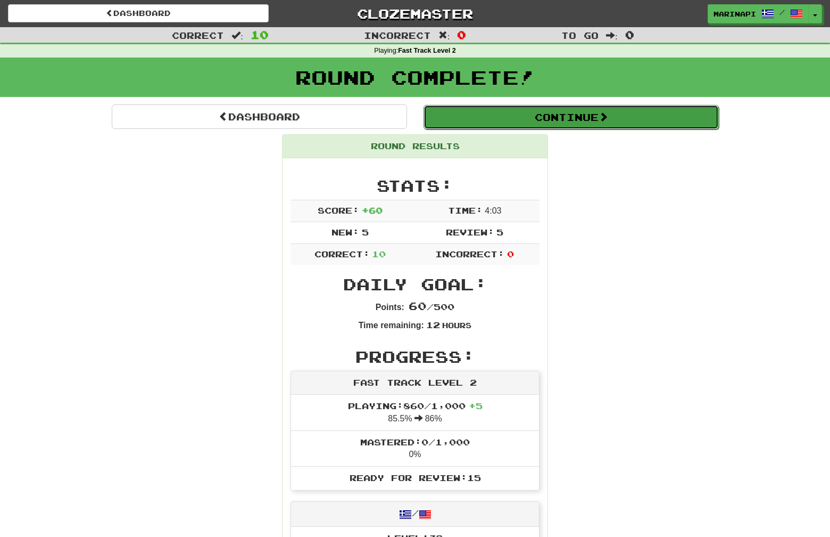
click at [523, 110] on button "Continue" at bounding box center [571, 117] width 295 height 24
